Goal: Navigation & Orientation: Go to known website

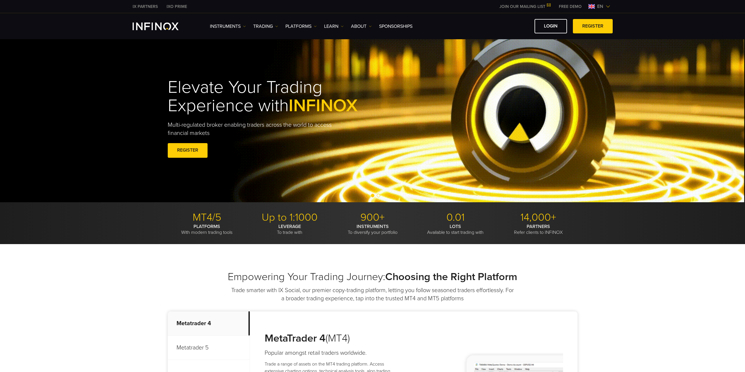
click at [188, 150] on span at bounding box center [188, 150] width 0 height 0
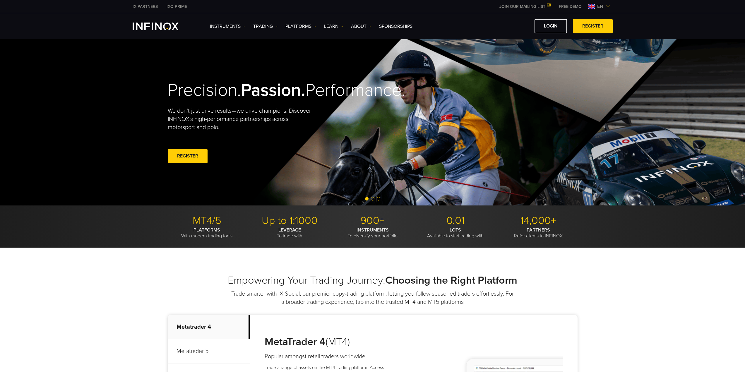
click at [607, 5] on img at bounding box center [608, 6] width 5 height 5
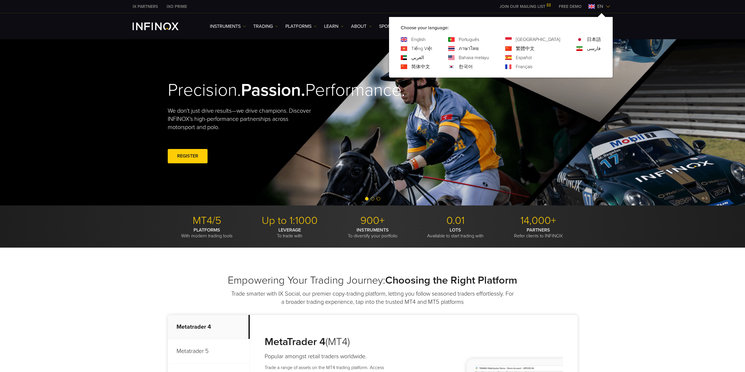
click at [482, 68] on div "한국어" at bounding box center [468, 66] width 41 height 7
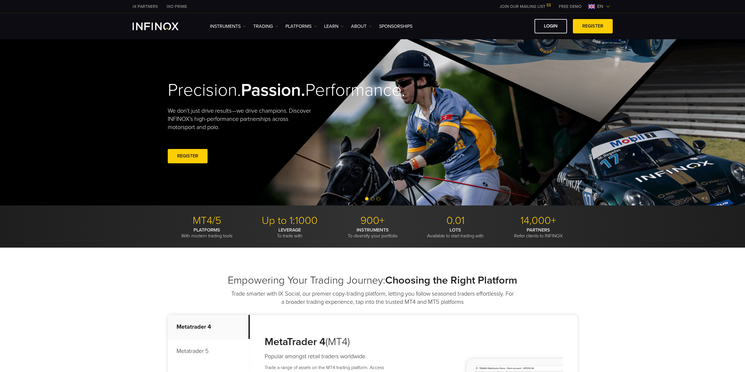
click at [609, 5] on img at bounding box center [608, 6] width 5 height 5
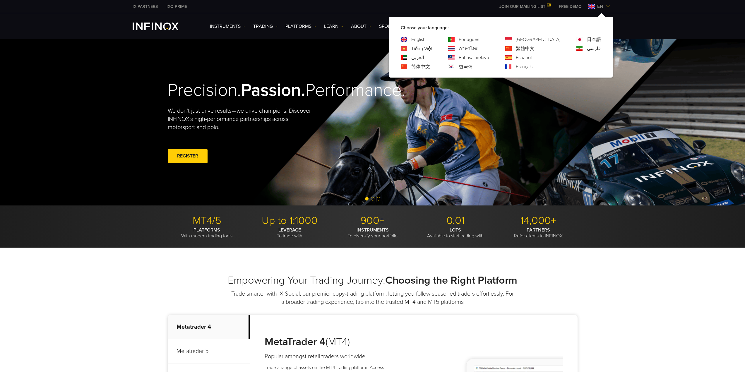
click at [473, 66] on link "한국어" at bounding box center [466, 66] width 14 height 7
